Goal: Transaction & Acquisition: Book appointment/travel/reservation

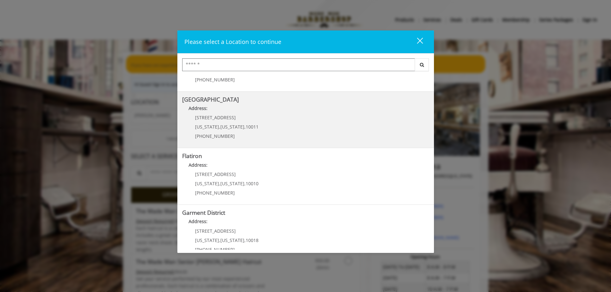
scroll to position [108, 0]
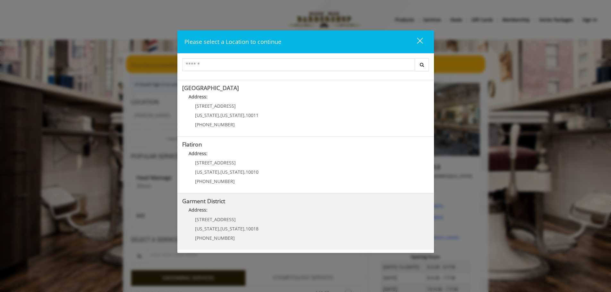
click at [236, 226] on span "[US_STATE]" at bounding box center [232, 229] width 24 height 6
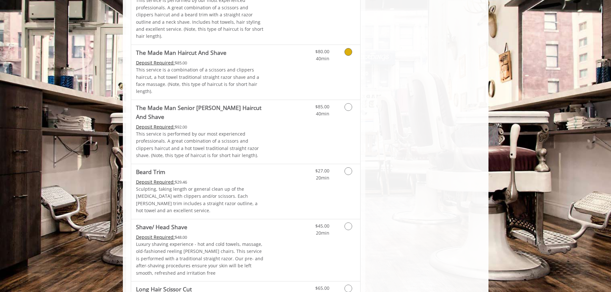
scroll to position [609, 0]
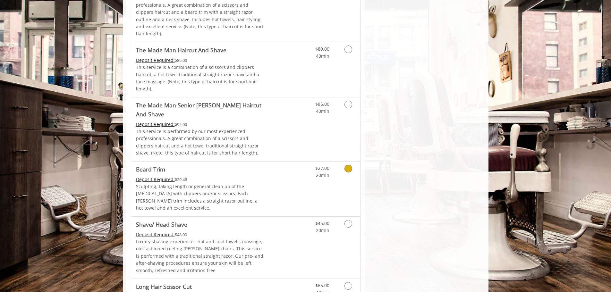
click at [286, 162] on link "Discounted Price" at bounding box center [283, 189] width 38 height 55
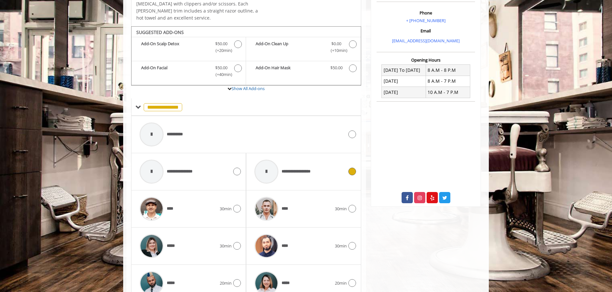
scroll to position [182, 0]
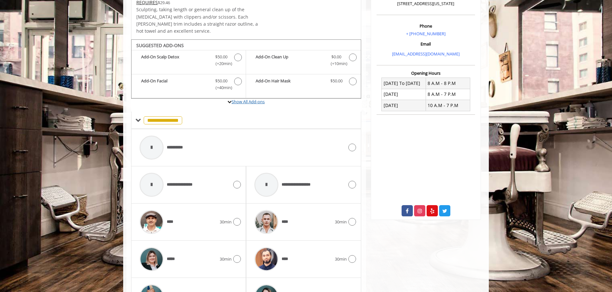
click at [259, 99] on link "Show All Add-ons" at bounding box center [247, 102] width 33 height 6
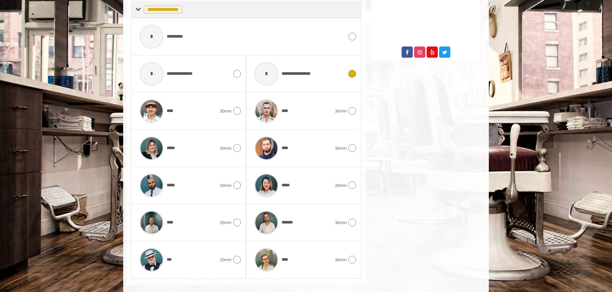
scroll to position [342, 0]
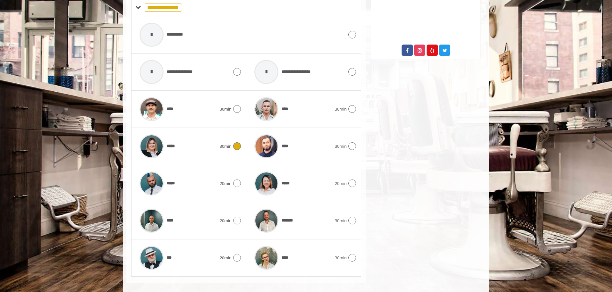
click at [220, 143] on span "30min" at bounding box center [226, 146] width 12 height 7
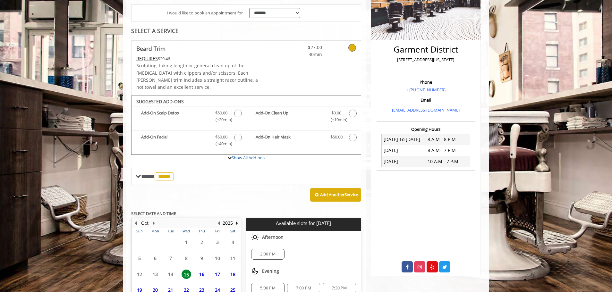
scroll to position [176, 0]
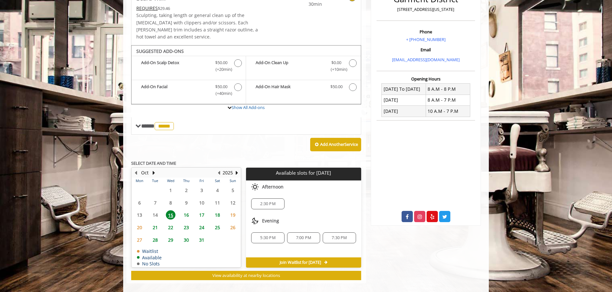
click at [271, 201] on span "2:30 PM" at bounding box center [267, 203] width 15 height 5
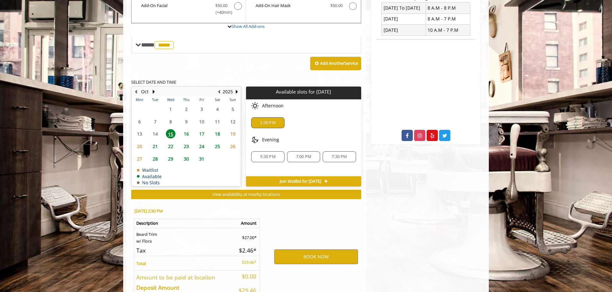
scroll to position [292, 0]
